Goal: Navigation & Orientation: Go to known website

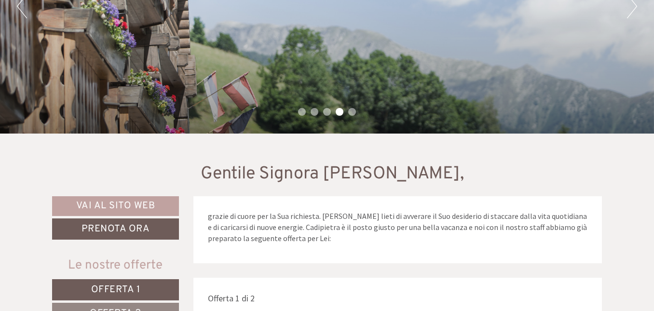
scroll to position [193, 0]
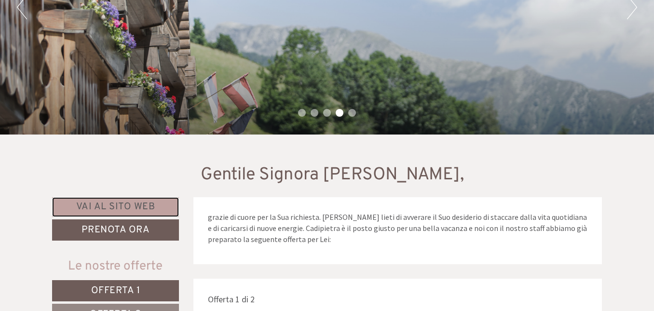
click at [151, 212] on link "Vai al sito web" at bounding box center [115, 207] width 127 height 20
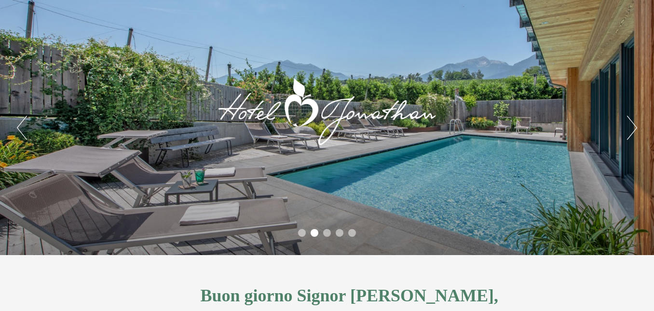
click at [631, 135] on button "Next" at bounding box center [632, 128] width 10 height 24
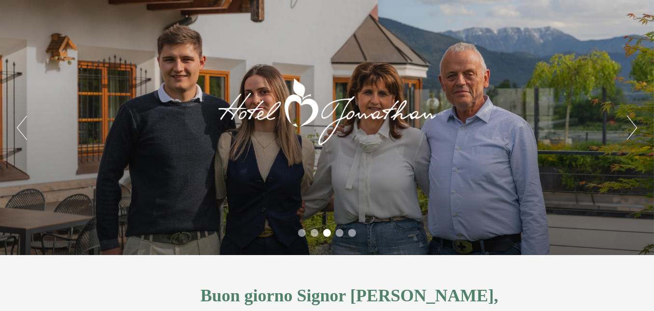
click at [631, 135] on button "Next" at bounding box center [632, 128] width 10 height 24
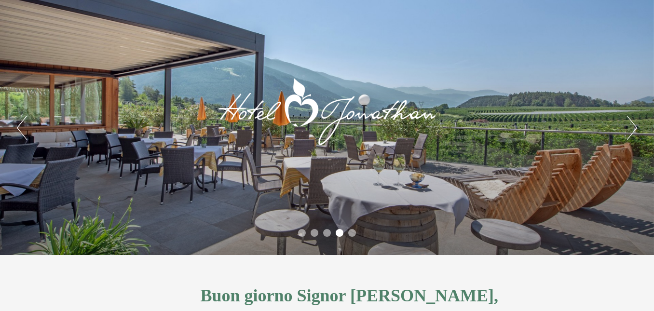
click at [631, 135] on button "Next" at bounding box center [632, 128] width 10 height 24
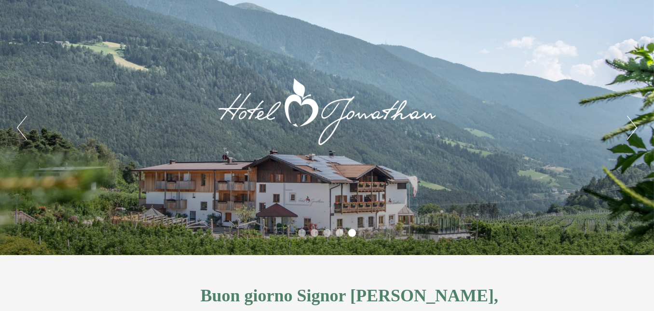
click at [631, 135] on button "Next" at bounding box center [632, 128] width 10 height 24
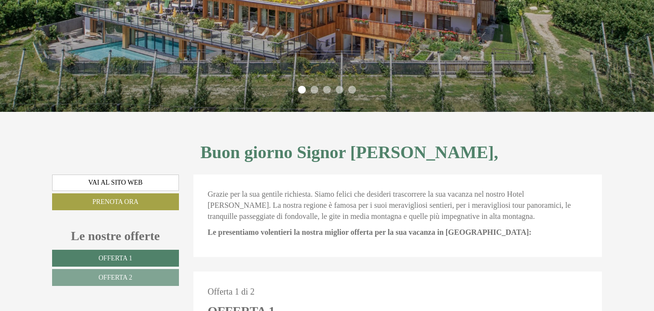
scroll to position [145, 0]
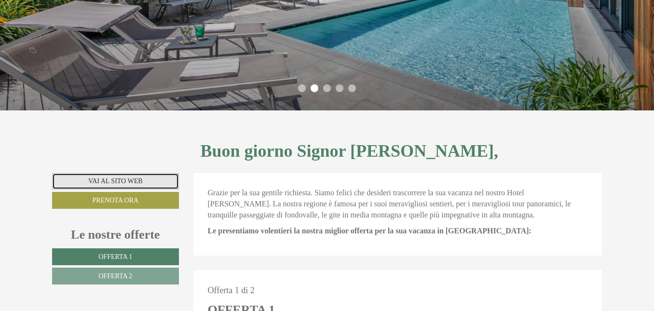
click at [156, 185] on link "Vai al sito web" at bounding box center [115, 181] width 127 height 16
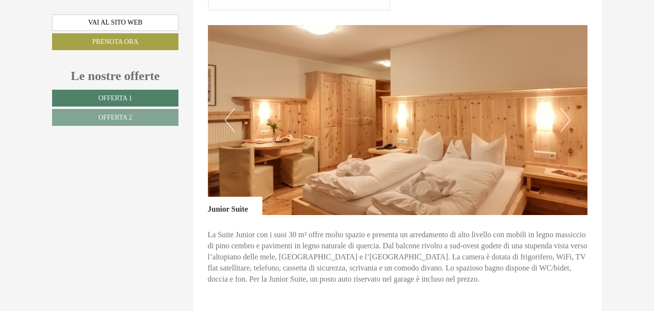
scroll to position [530, 0]
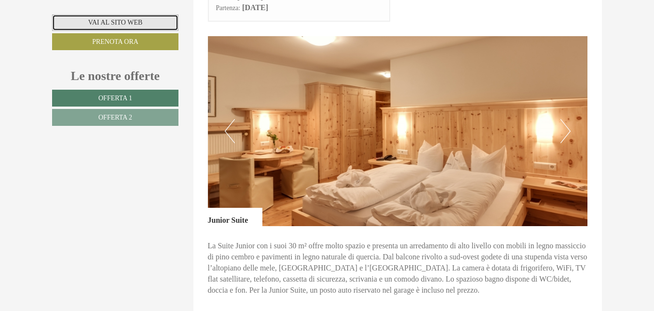
click at [130, 22] on link "Vai al sito web" at bounding box center [115, 22] width 126 height 16
